Goal: Information Seeking & Learning: Learn about a topic

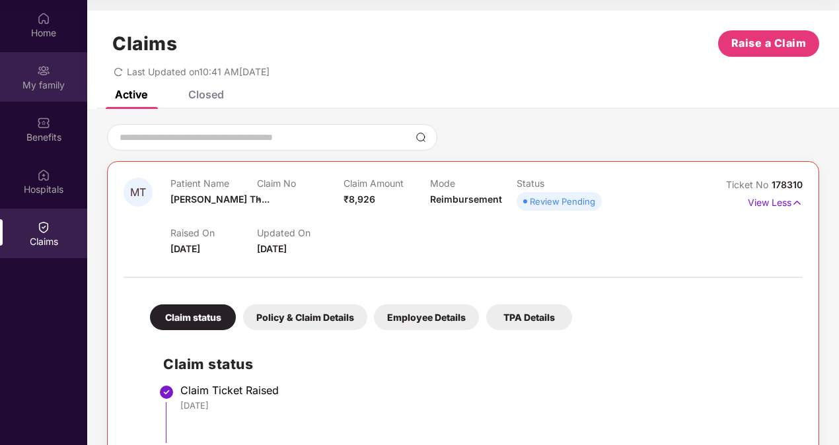
click at [42, 83] on div "My family" at bounding box center [43, 85] width 87 height 13
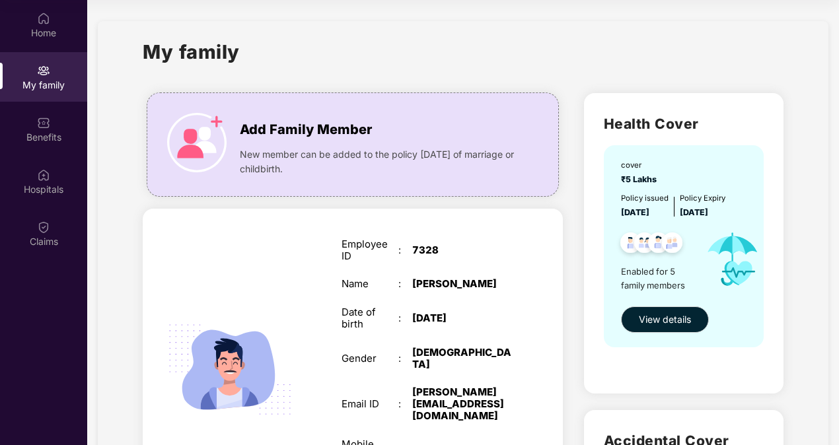
scroll to position [132, 0]
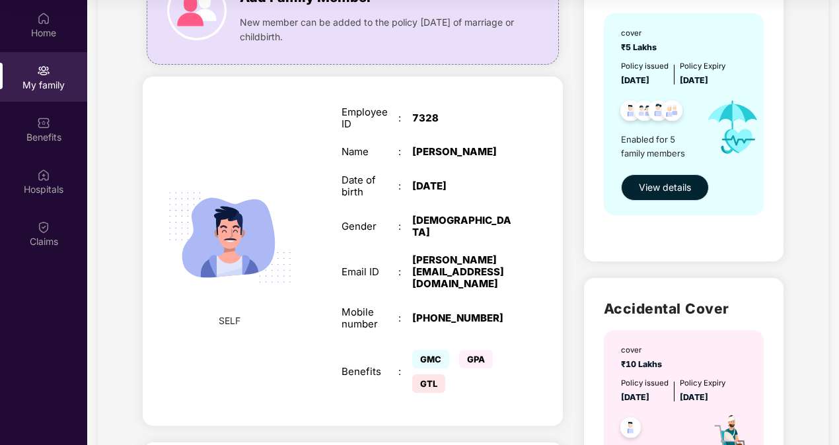
click at [666, 186] on span "View details" at bounding box center [665, 187] width 52 height 15
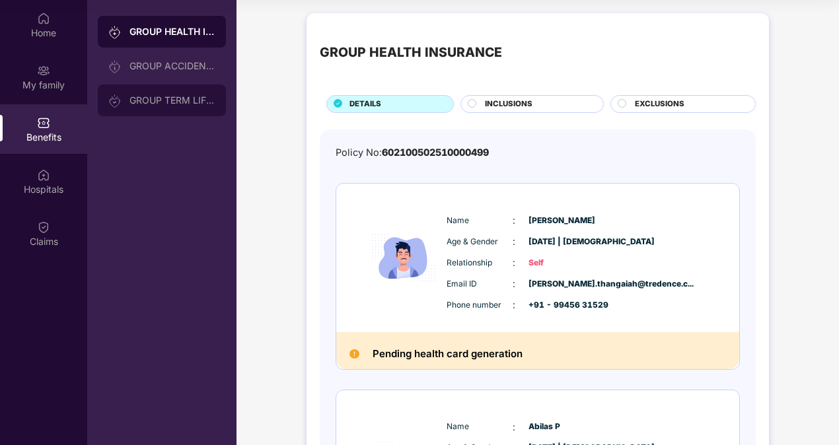
click at [184, 98] on div "GROUP TERM LIFE INSURANCE" at bounding box center [172, 100] width 86 height 11
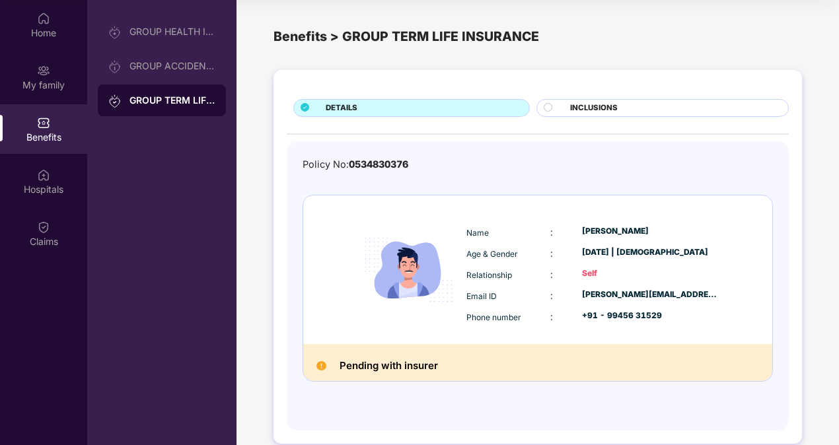
scroll to position [17, 0]
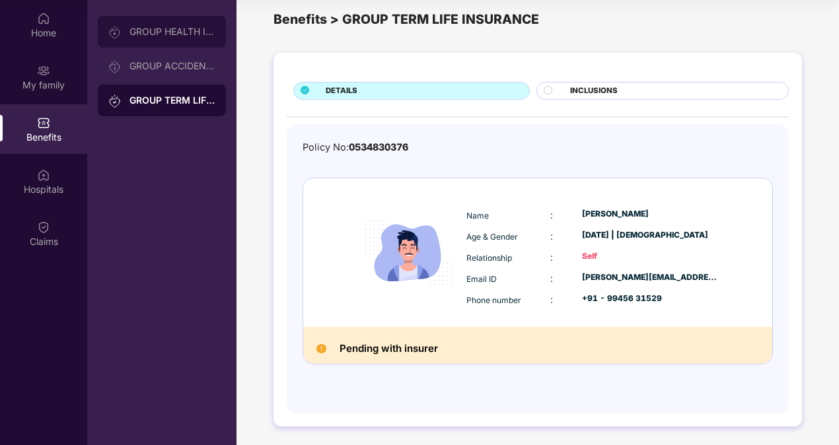
click at [141, 42] on div "GROUP HEALTH INSURANCE" at bounding box center [162, 32] width 128 height 32
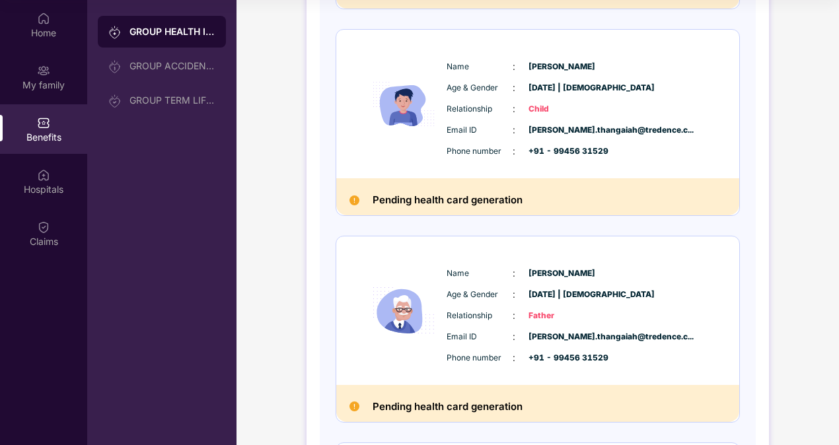
scroll to position [829, 0]
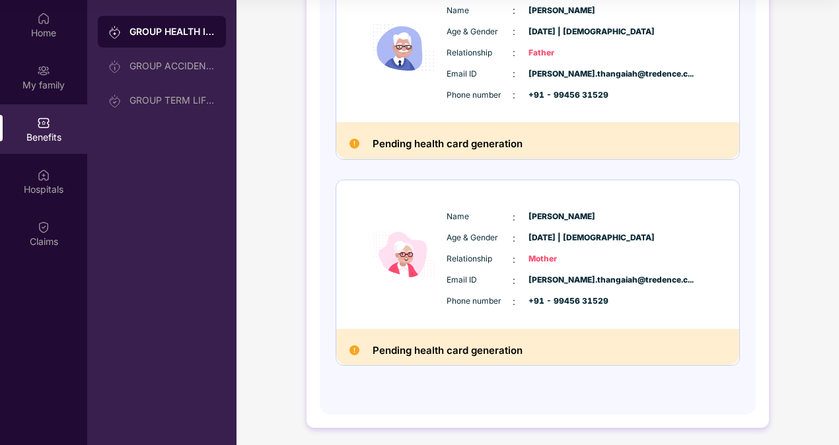
click at [473, 350] on h2 "Pending health card generation" at bounding box center [447, 350] width 150 height 17
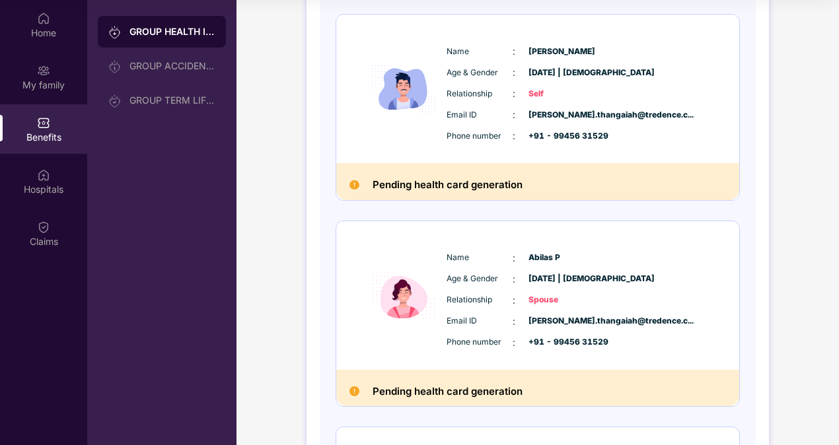
scroll to position [0, 0]
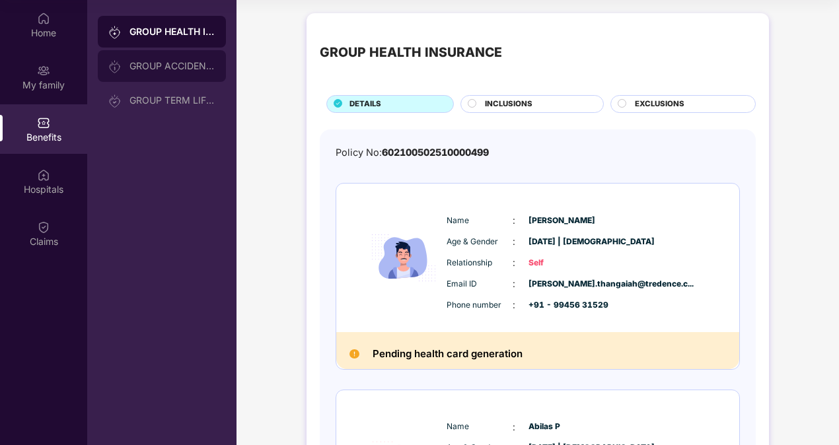
click at [160, 70] on div "GROUP ACCIDENTAL INSURANCE" at bounding box center [172, 66] width 86 height 11
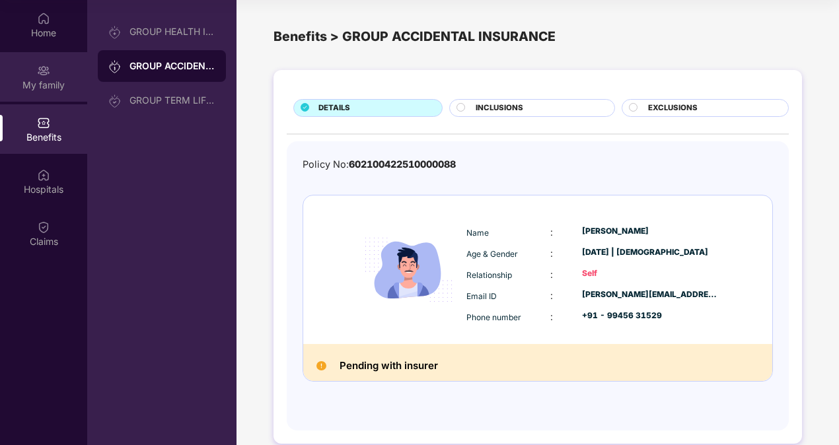
click at [50, 90] on div "My family" at bounding box center [43, 85] width 87 height 13
